Goal: Find specific page/section: Find specific page/section

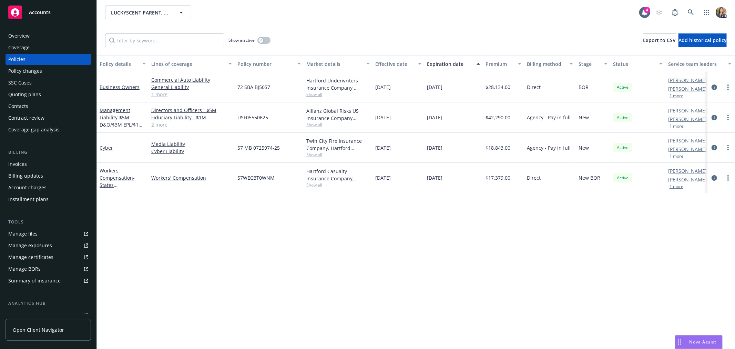
scroll to position [410, 75]
click at [43, 19] on div "Accounts" at bounding box center [48, 13] width 80 height 14
